Goal: Navigation & Orientation: Understand site structure

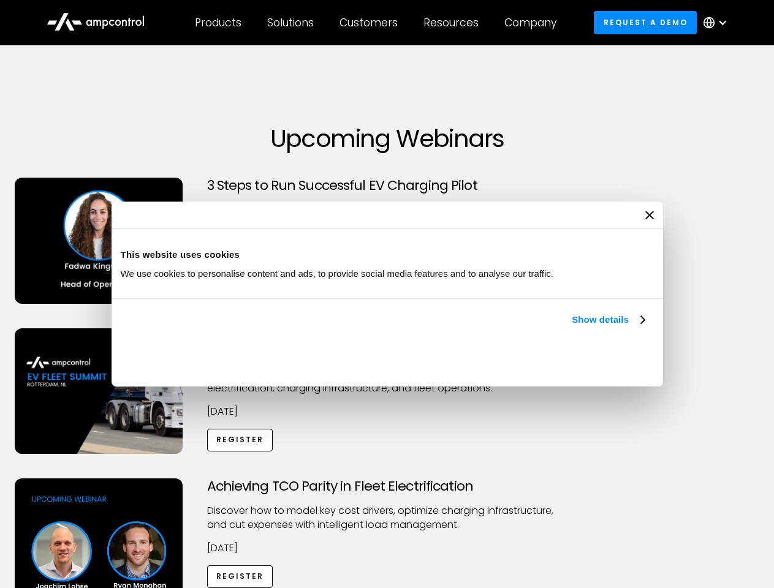
click at [572, 327] on link "Show details" at bounding box center [608, 320] width 72 height 15
click at [0, 0] on div "Necessary cookies help make a website usable by enabling basic functions like p…" at bounding box center [0, 0] width 0 height 0
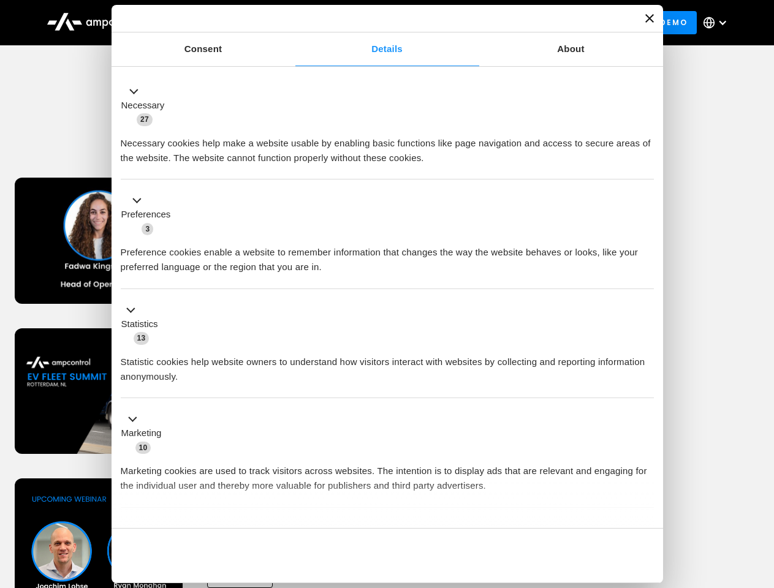
click at [761, 494] on div "Achieving TCO Parity in Fleet Electrification Discover how to model key cost dr…" at bounding box center [387, 575] width 770 height 192
click at [377, 23] on div "Customers" at bounding box center [369, 22] width 58 height 13
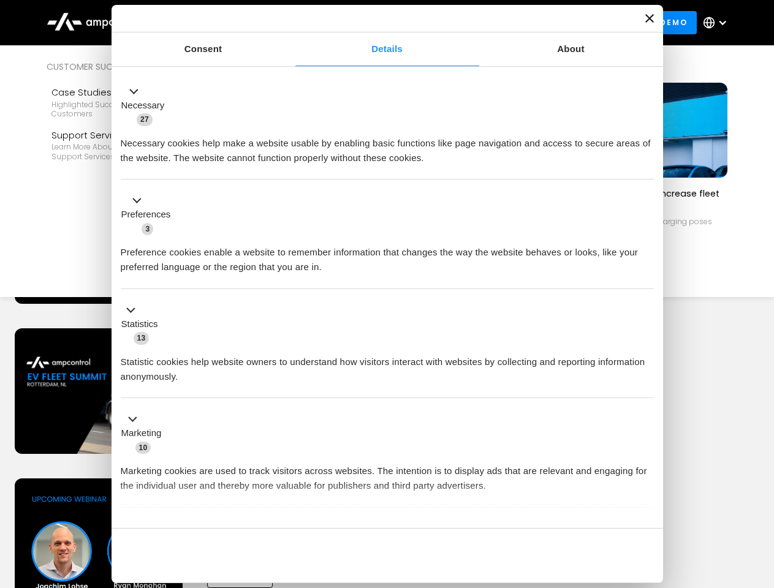
click at [218, 23] on div "Products" at bounding box center [218, 22] width 47 height 13
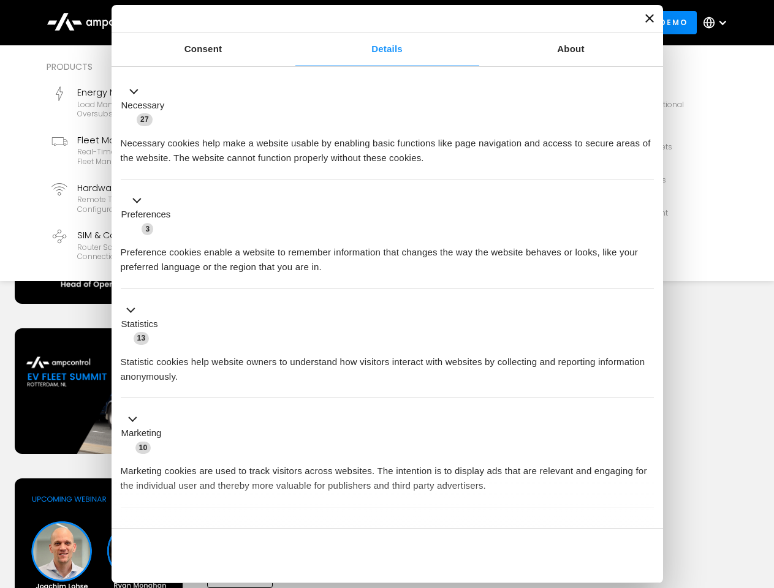
click at [291, 23] on div "Solutions" at bounding box center [290, 22] width 47 height 13
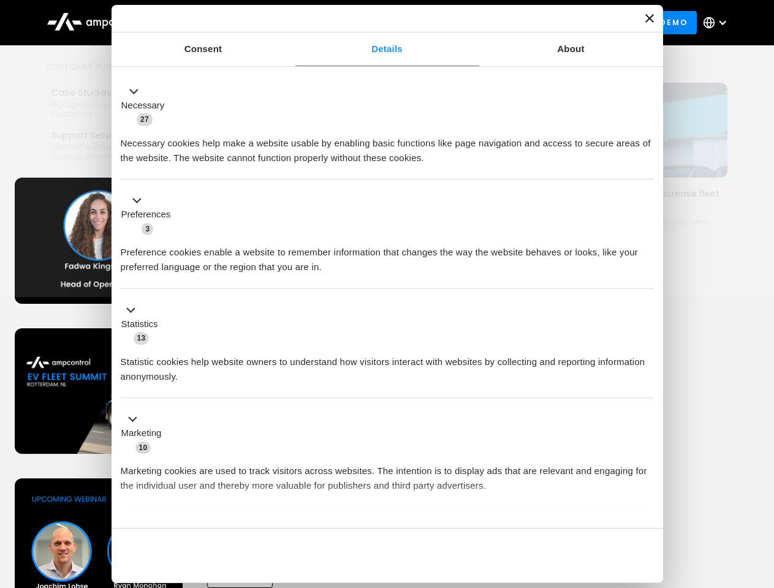
click at [371, 23] on div "Customers" at bounding box center [369, 22] width 58 height 13
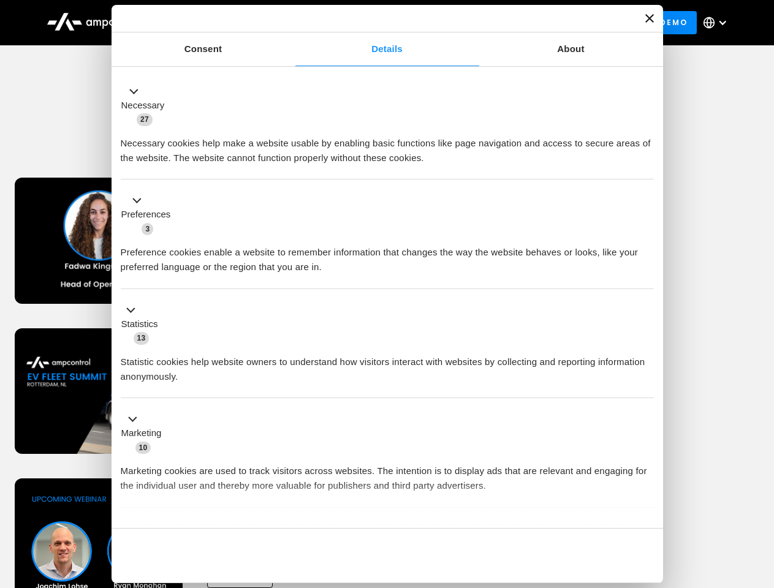
click at [454, 23] on div "Resources" at bounding box center [451, 22] width 55 height 13
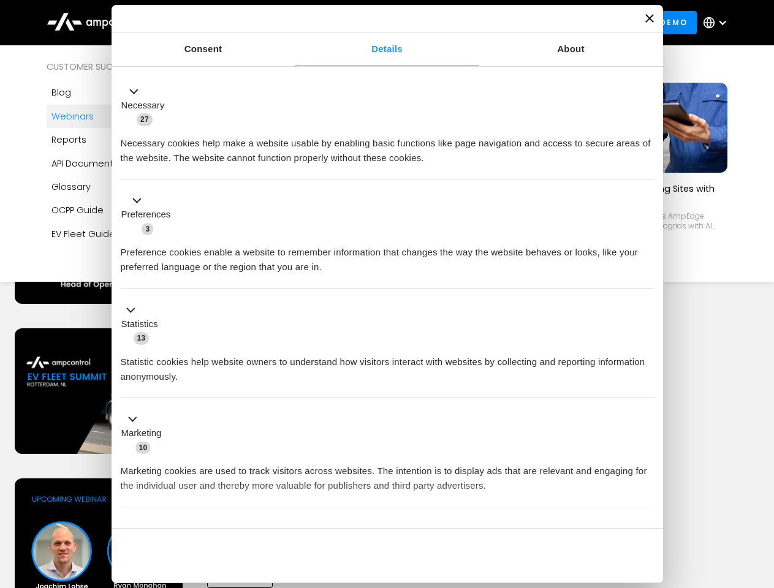
click at [534, 23] on div "Company" at bounding box center [530, 22] width 52 height 13
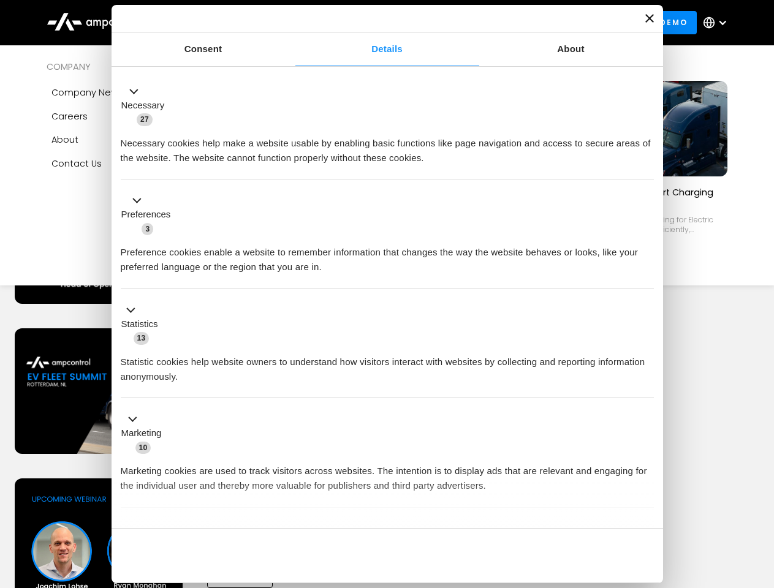
click at [718, 23] on div at bounding box center [723, 23] width 10 height 10
